Goal: Task Accomplishment & Management: Use online tool/utility

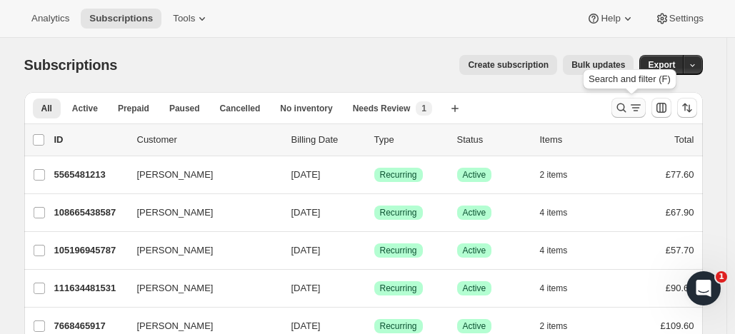
click at [625, 102] on icon "Search and filter results" at bounding box center [621, 108] width 14 height 14
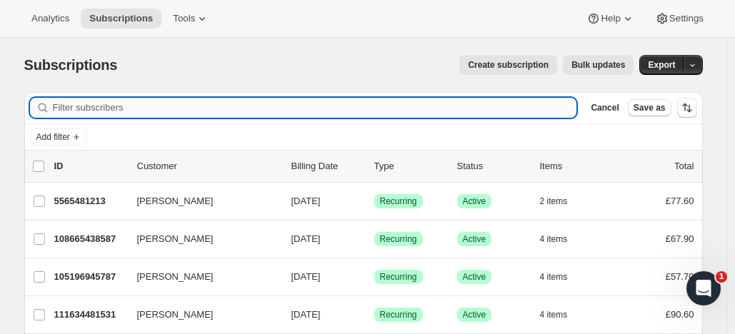
click at [425, 104] on input "Filter subscribers" at bounding box center [315, 108] width 524 height 20
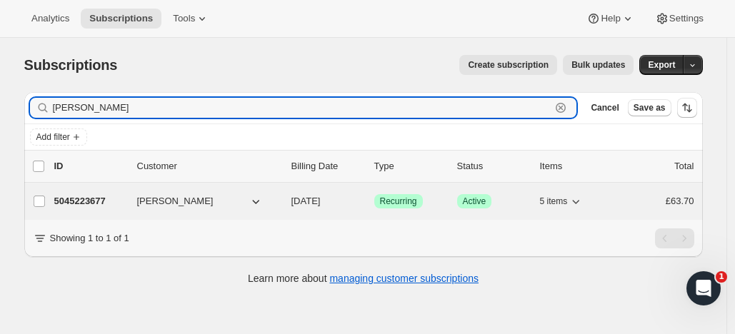
type input "gina booth"
click at [121, 193] on div "5045223677 Gina Booth 10/17/2025 Success Recurring Success Active 5 items £63.70" at bounding box center [374, 201] width 640 height 20
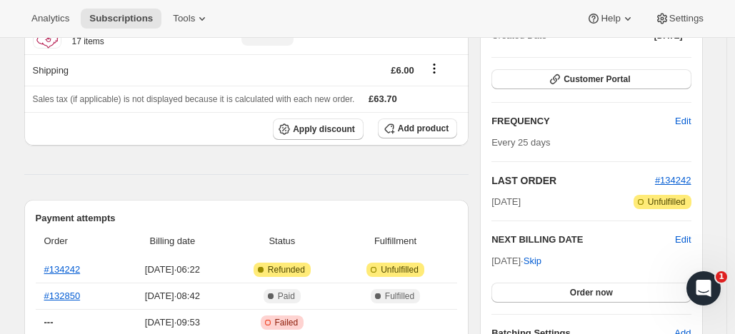
scroll to position [110, 0]
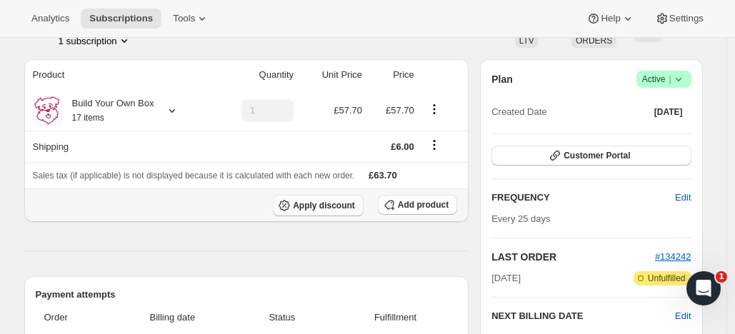
click at [322, 203] on span "Apply discount" at bounding box center [324, 205] width 62 height 11
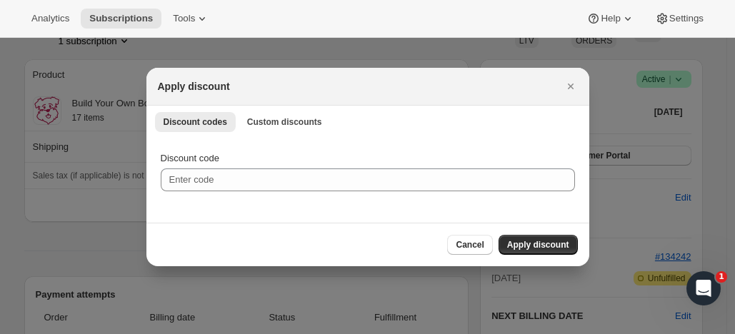
scroll to position [0, 0]
click at [273, 120] on span "Custom discounts" at bounding box center [284, 121] width 75 height 11
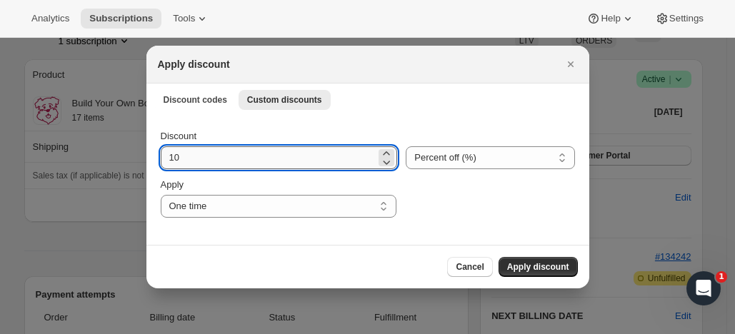
drag, startPoint x: 167, startPoint y: 159, endPoint x: 184, endPoint y: 159, distance: 17.1
click at [191, 162] on input "10" at bounding box center [269, 157] width 216 height 23
type input "20"
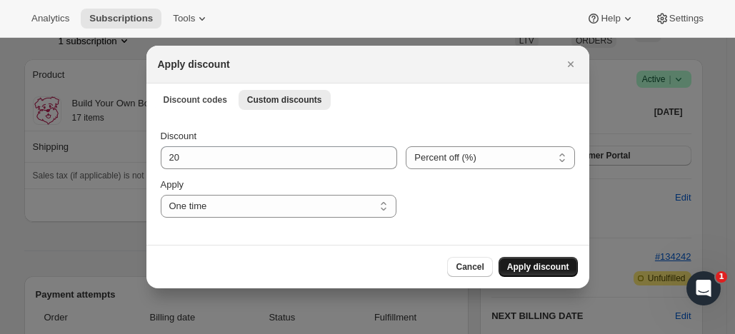
click at [543, 262] on span "Apply discount" at bounding box center [538, 266] width 62 height 11
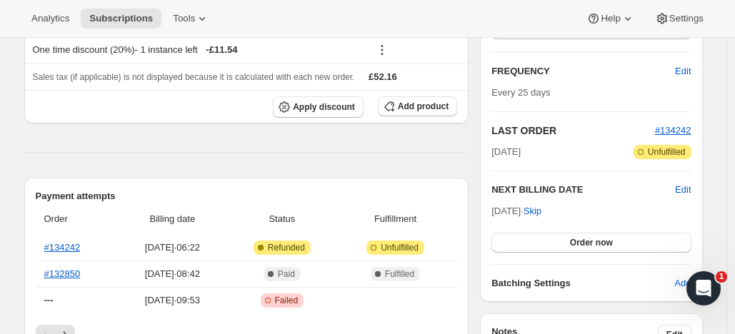
scroll to position [241, 0]
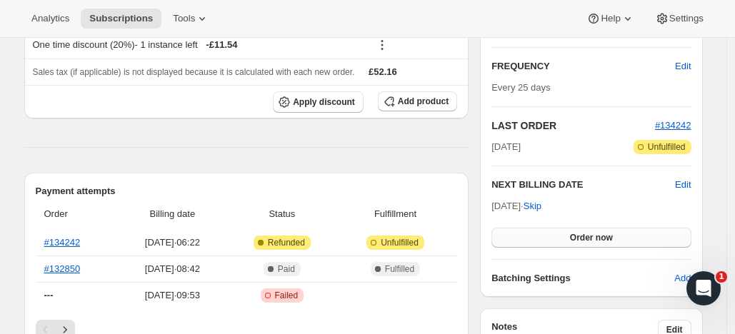
click at [596, 232] on span "Order now" at bounding box center [591, 237] width 43 height 11
click at [596, 232] on span "Click to confirm" at bounding box center [590, 237] width 65 height 11
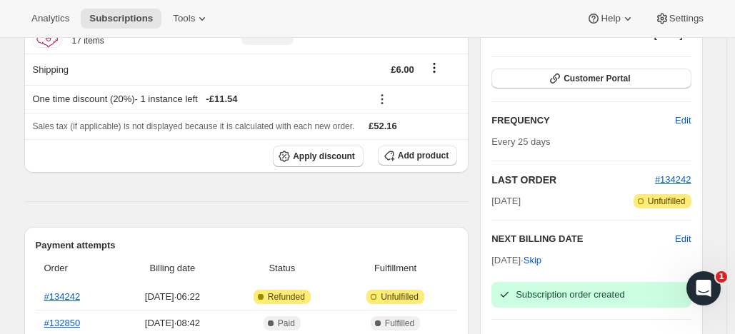
scroll to position [119, 0]
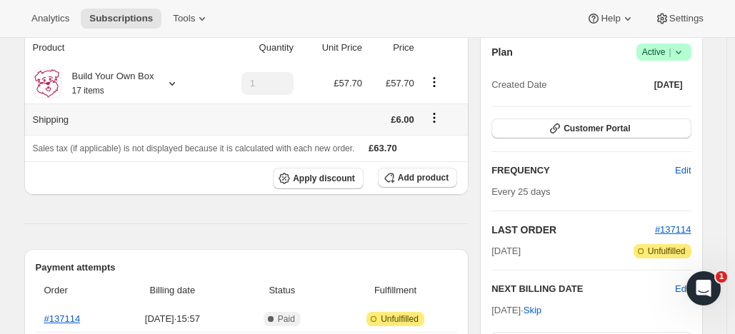
scroll to position [123, 0]
